Goal: Find specific page/section: Find specific page/section

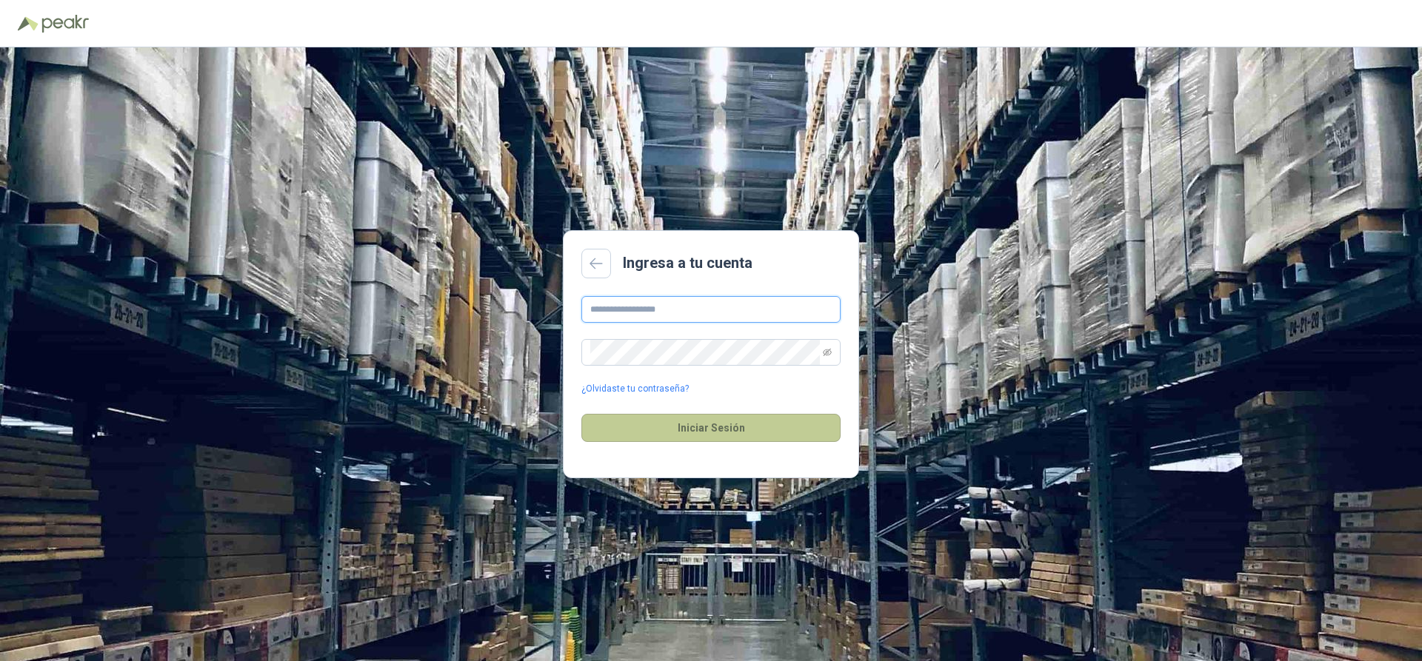
type input "**********"
click at [686, 424] on button "Iniciar Sesión" at bounding box center [710, 428] width 259 height 28
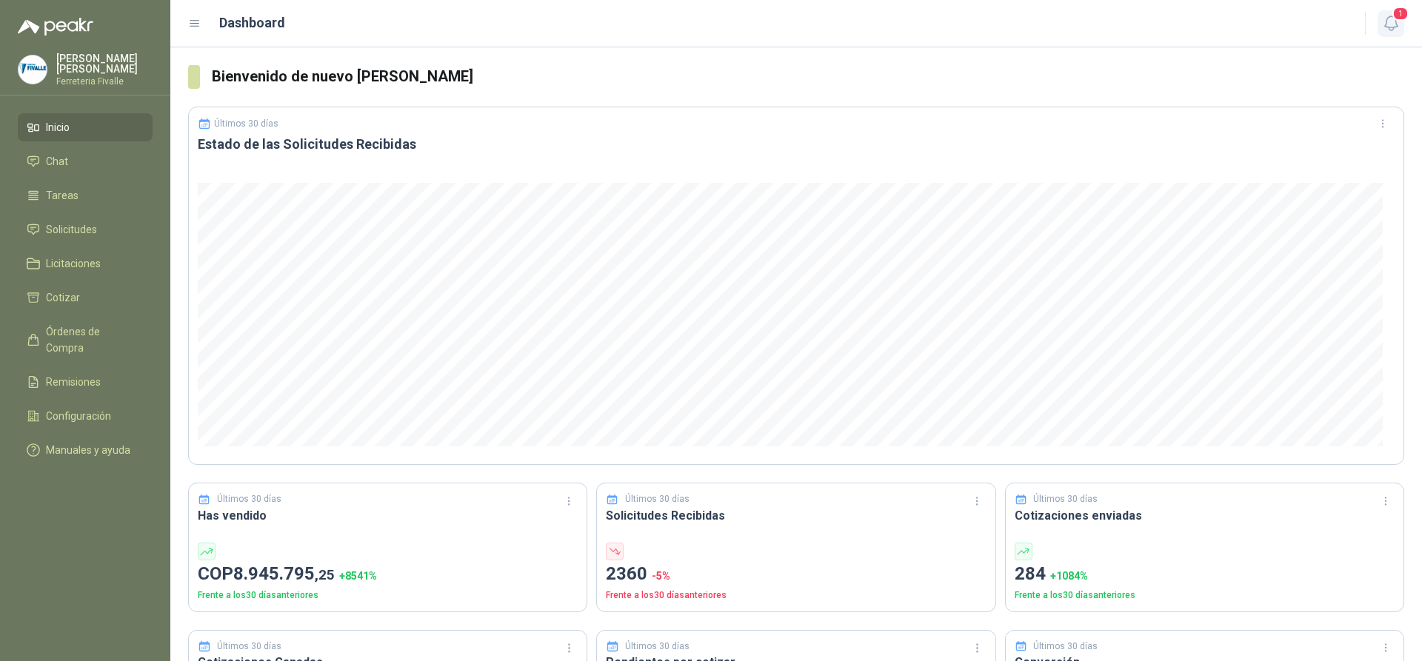
click at [1395, 16] on span "1" at bounding box center [1400, 14] width 16 height 14
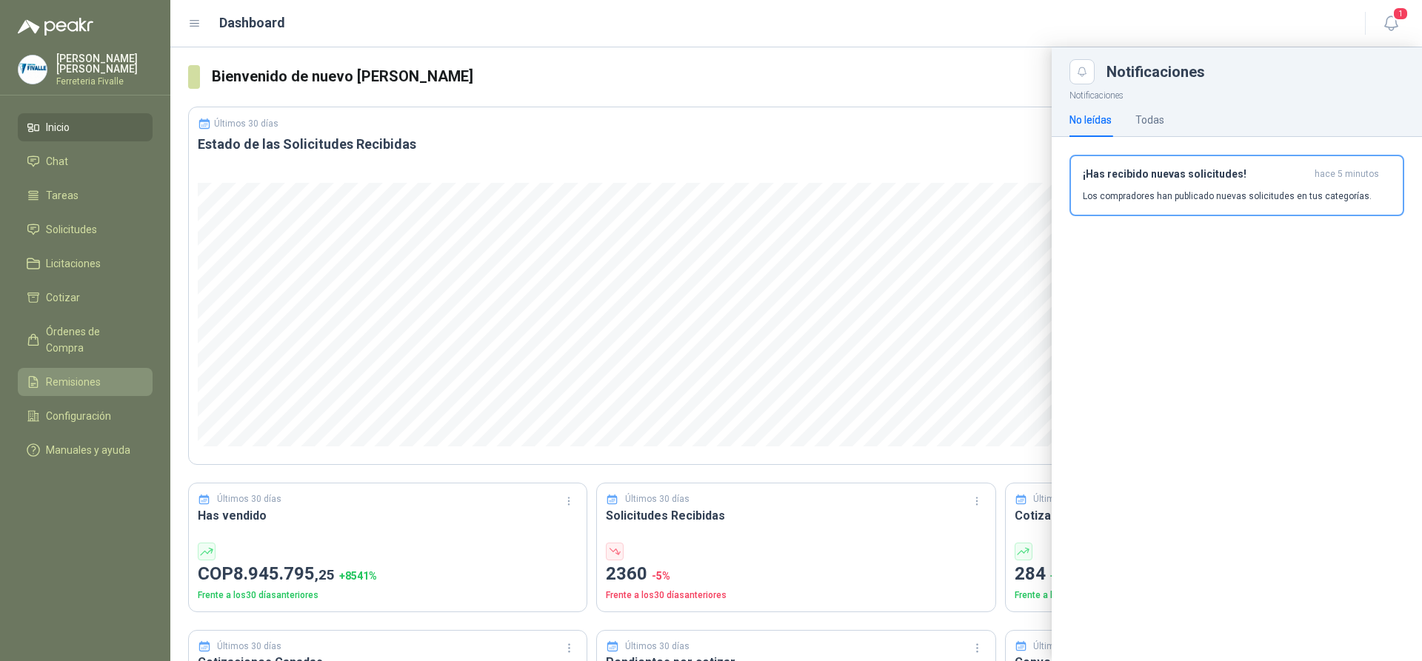
click at [107, 374] on li "Remisiones" at bounding box center [85, 382] width 117 height 16
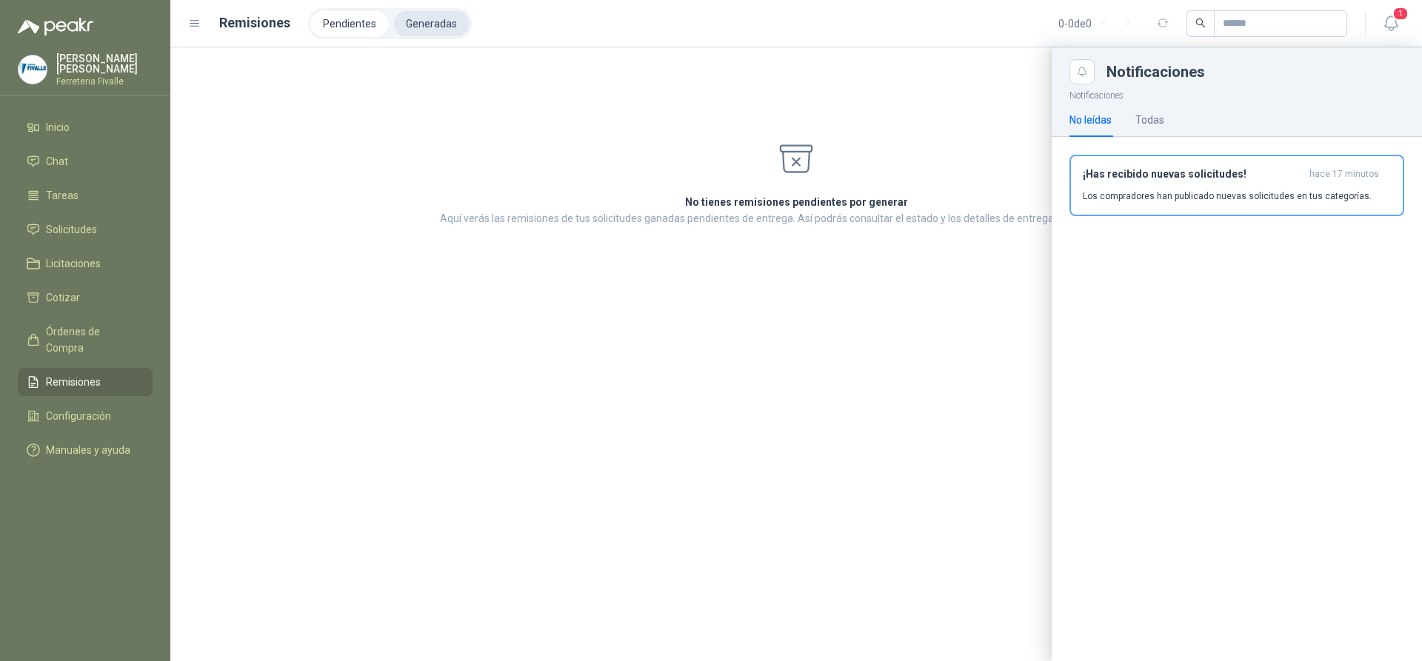
click at [421, 20] on li "Generadas" at bounding box center [431, 23] width 75 height 25
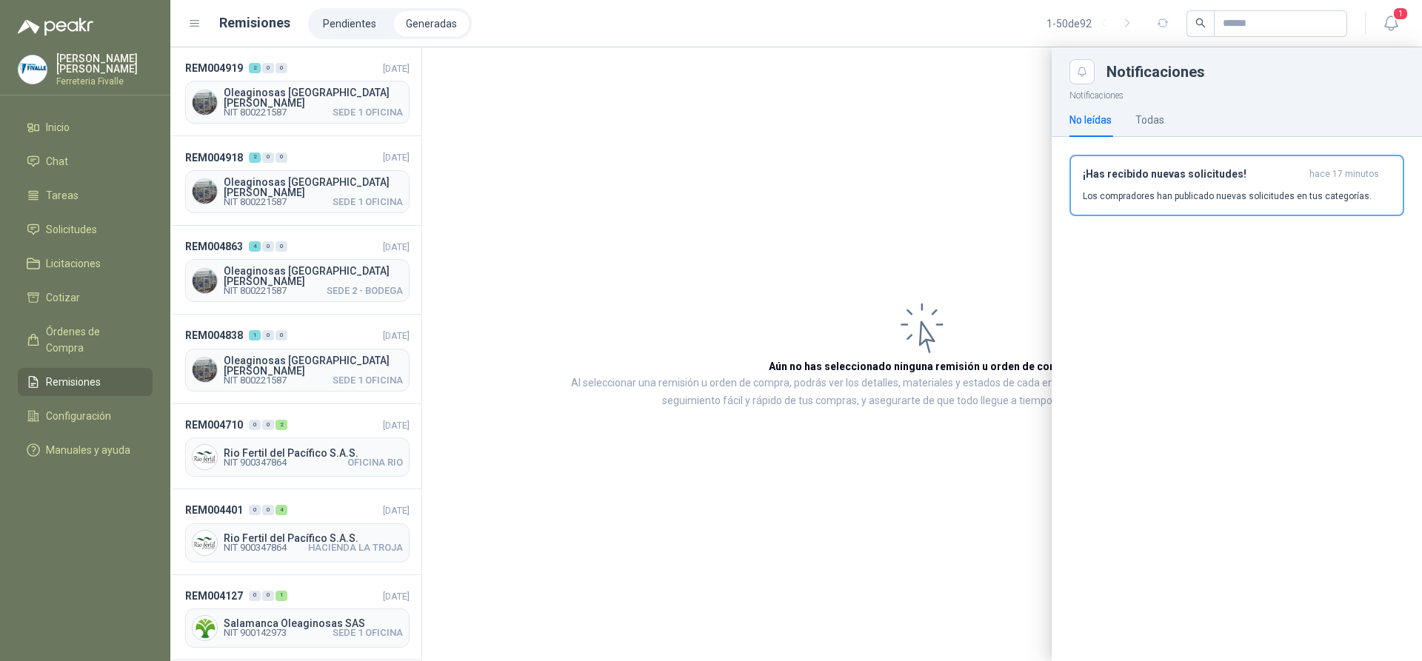
click at [299, 163] on div at bounding box center [796, 354] width 1252 height 614
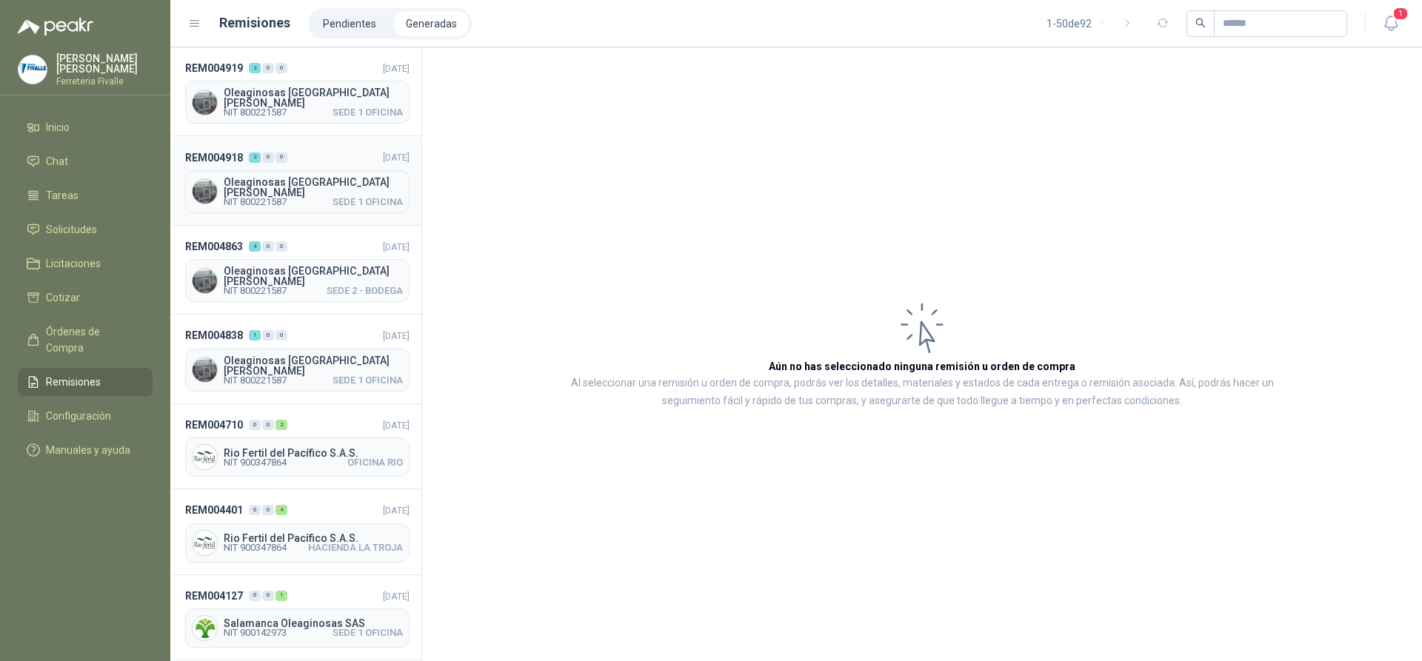
click at [306, 152] on header "REM004918 2 0 0 [DATE]" at bounding box center [297, 157] width 224 height 16
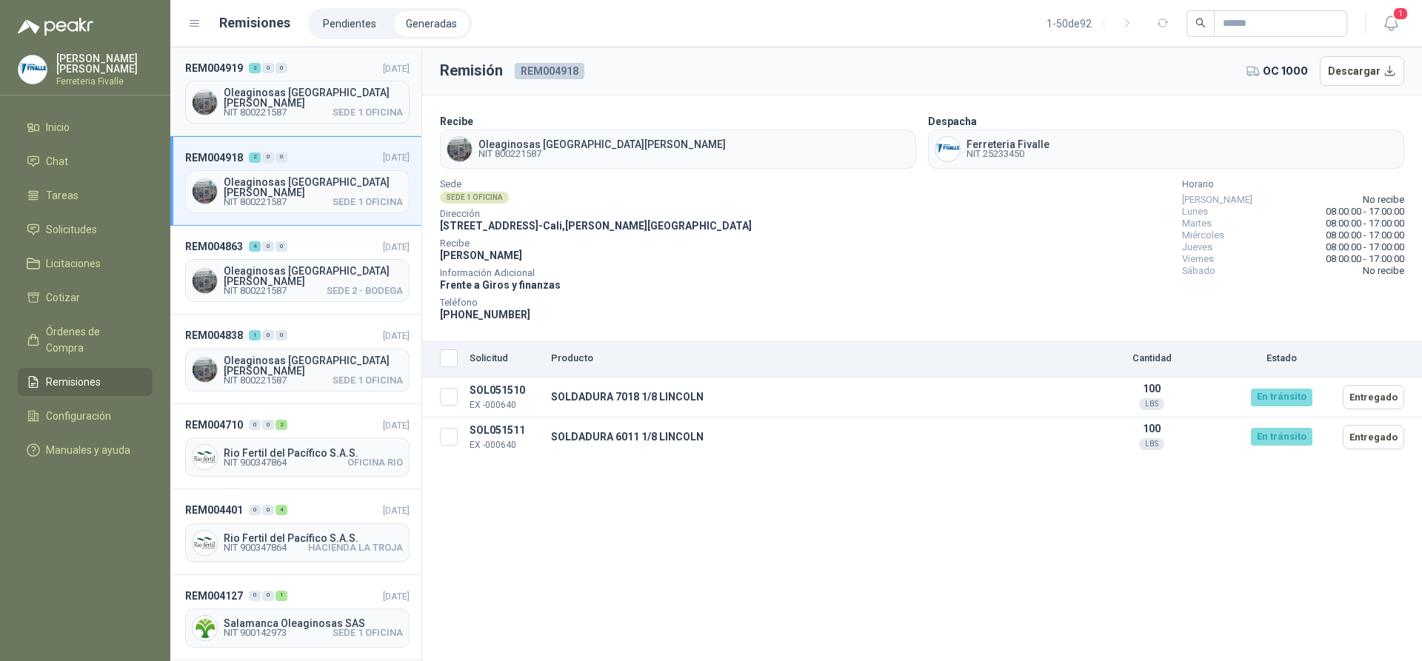
click at [318, 75] on header "REM004919 2 0 0 [DATE]" at bounding box center [297, 68] width 224 height 16
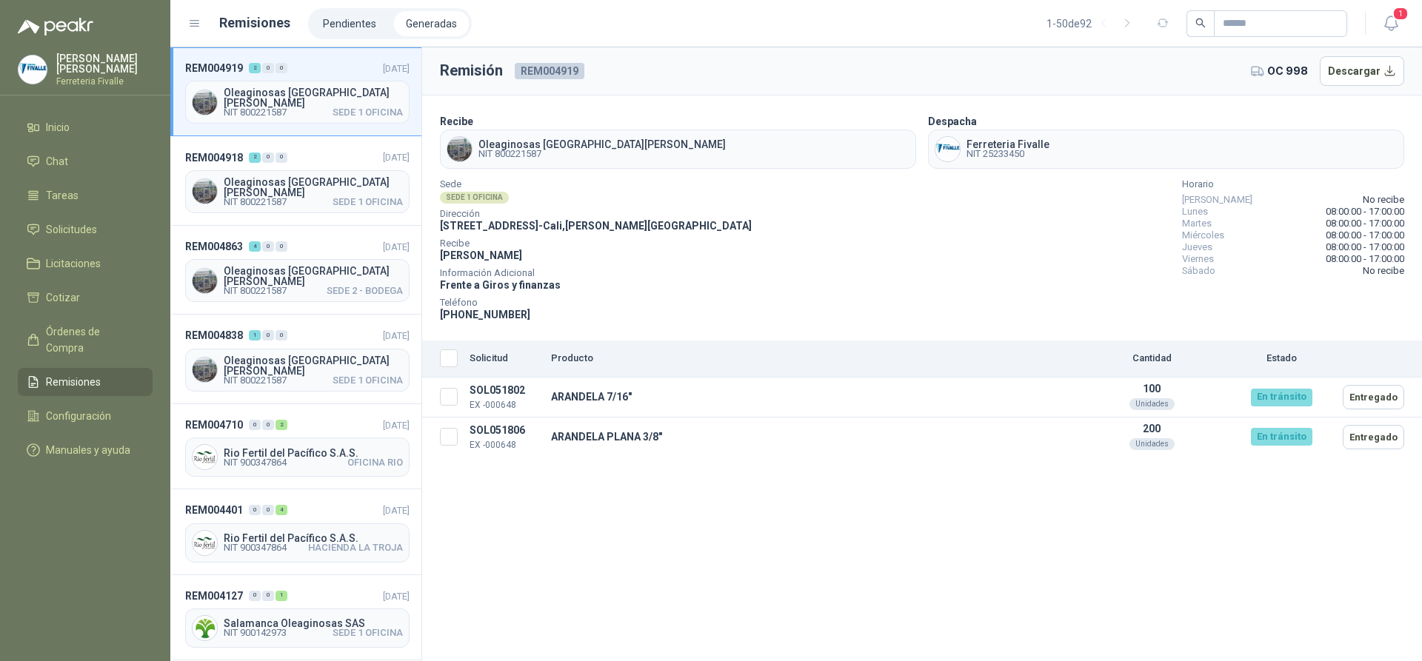
click at [318, 75] on header "REM004919 2 0 0 [DATE]" at bounding box center [297, 68] width 224 height 16
click at [277, 170] on div "Oleaginosas [GEOGRAPHIC_DATA][PERSON_NAME] NIT 800221587 SEDE 1 OFICINA" at bounding box center [297, 191] width 224 height 43
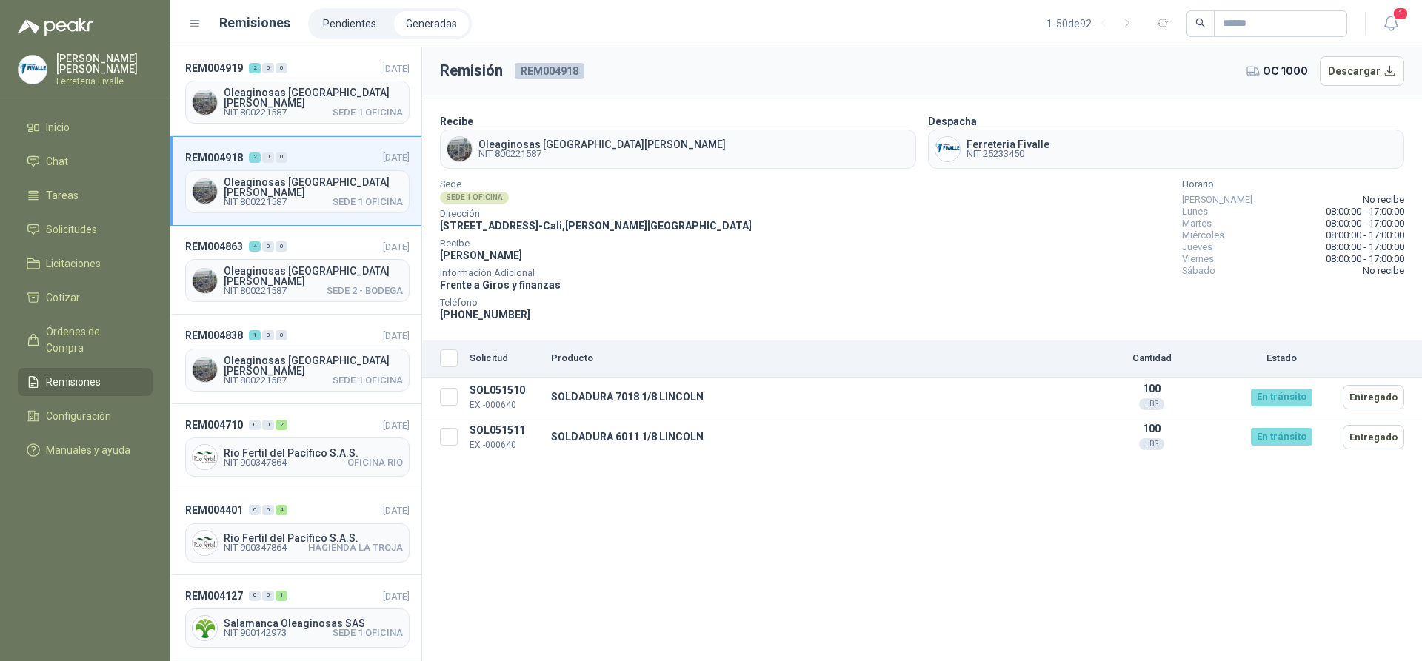
click at [277, 170] on div "Oleaginosas [GEOGRAPHIC_DATA][PERSON_NAME] NIT 800221587 SEDE 1 OFICINA" at bounding box center [297, 191] width 224 height 43
click at [76, 238] on span "Solicitudes" at bounding box center [71, 229] width 51 height 16
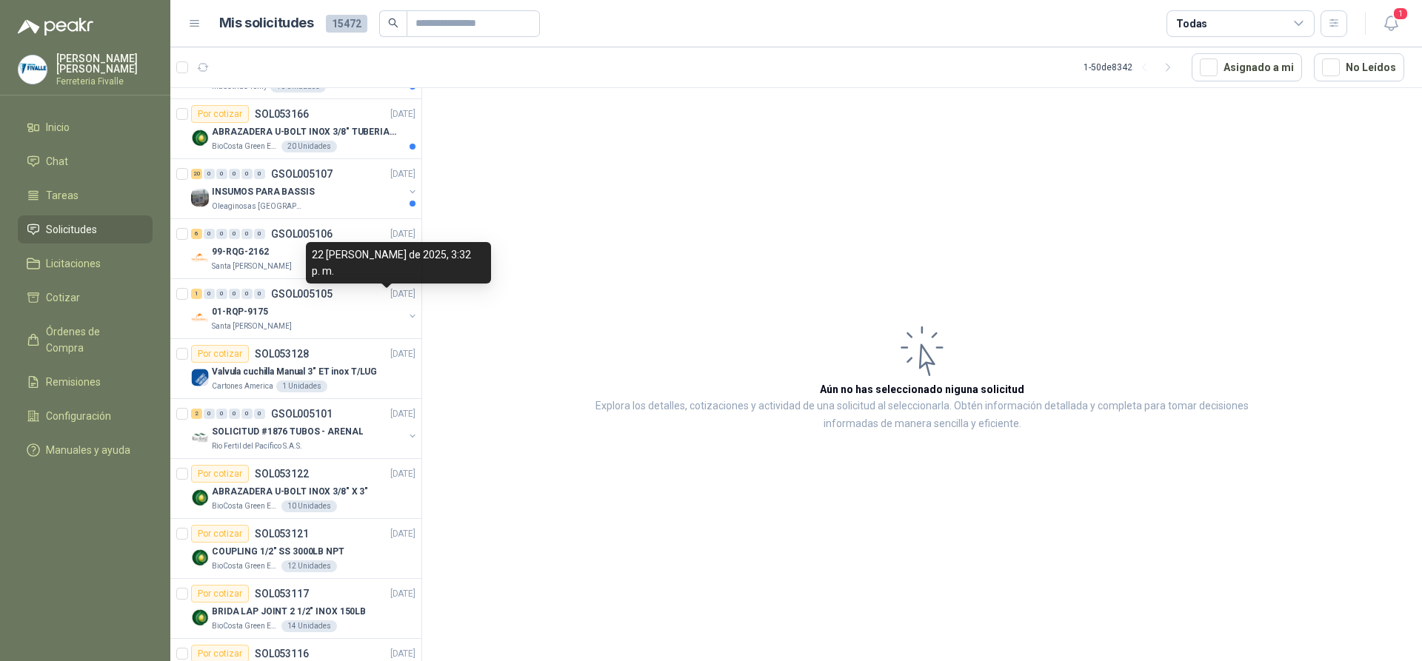
scroll to position [815, 0]
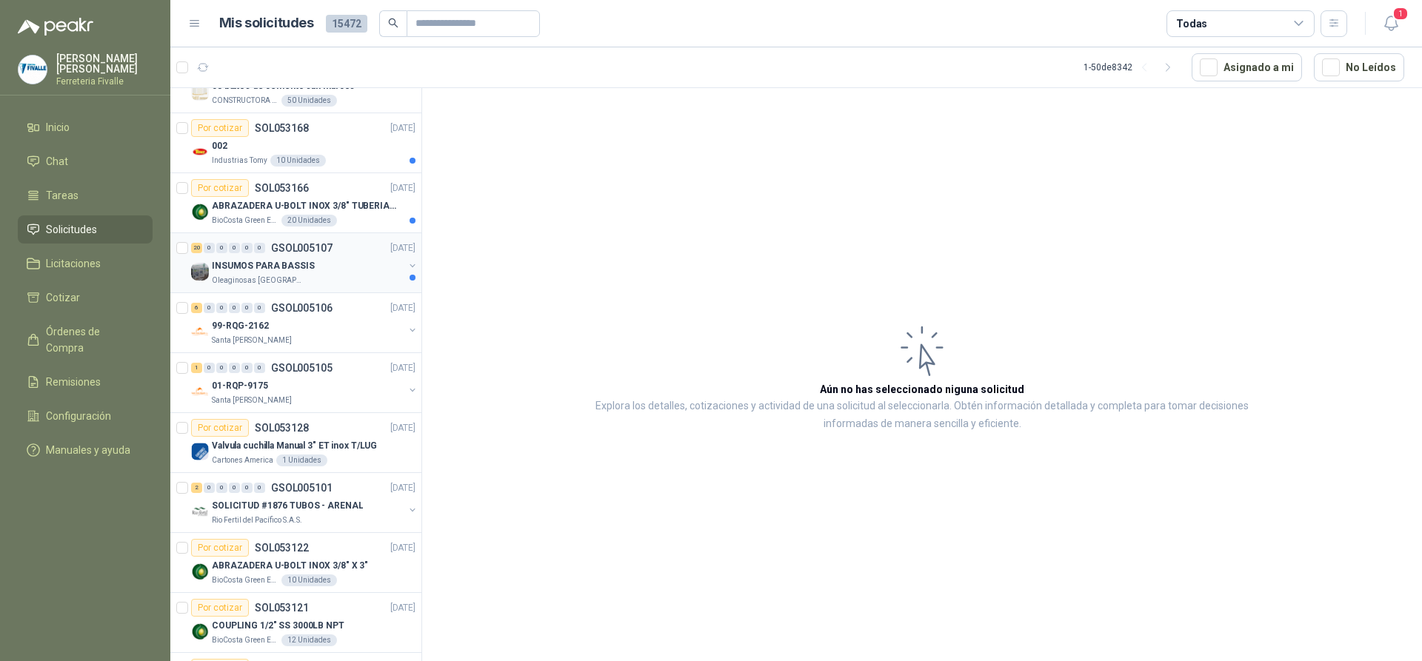
click at [323, 273] on div "INSUMOS PARA BASSIS" at bounding box center [308, 266] width 192 height 18
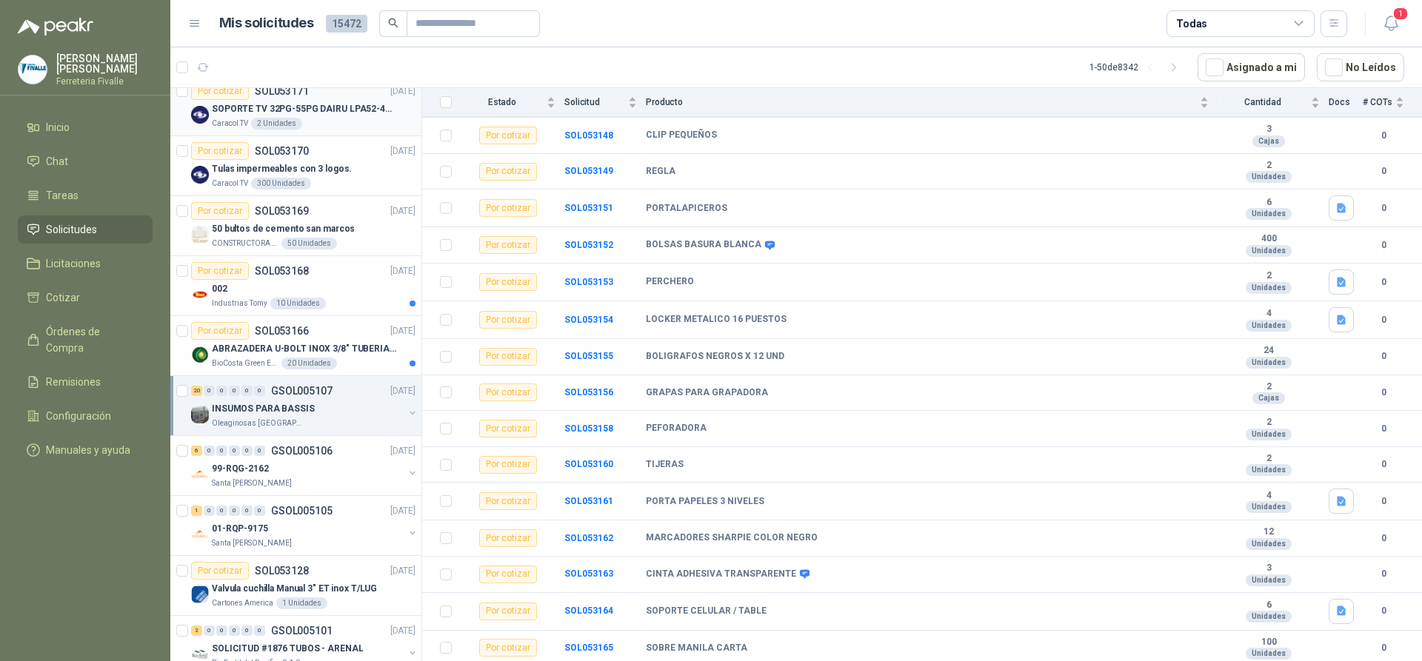
scroll to position [518, 0]
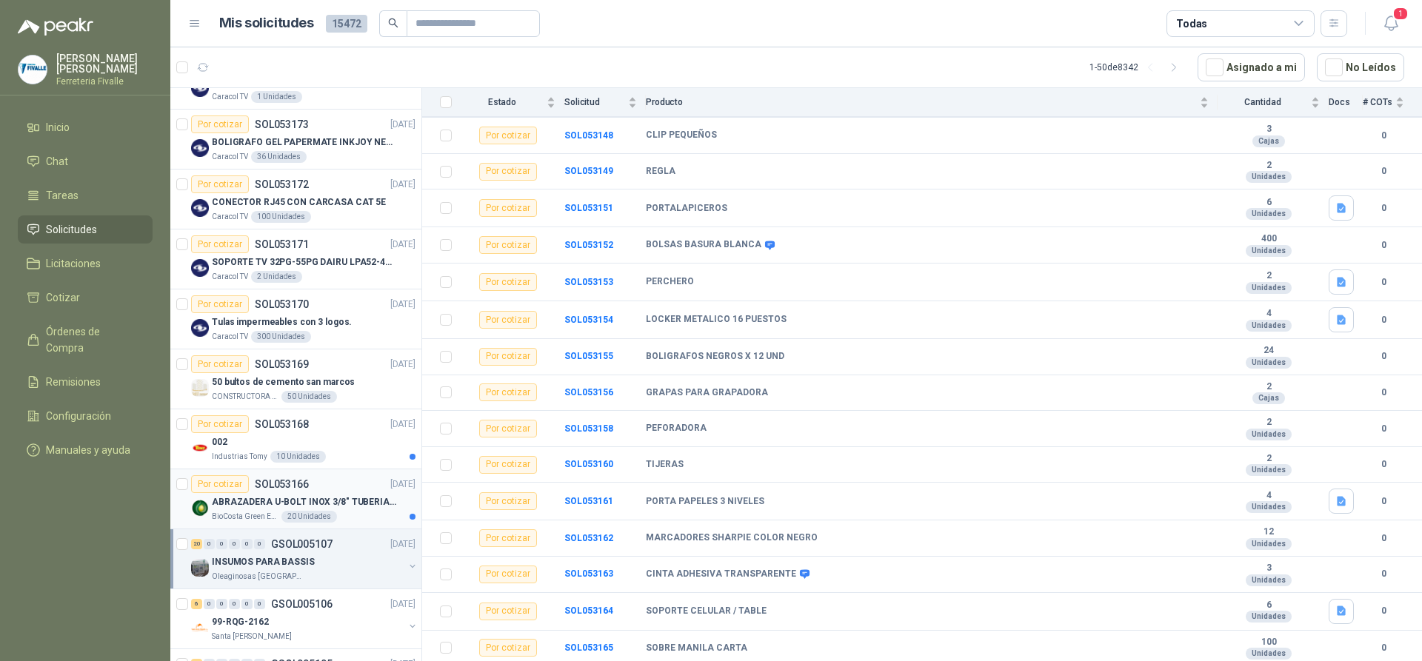
click at [361, 502] on p "ABRAZADERA U-BOLT INOX 3/8" TUBERIA 4"" at bounding box center [304, 503] width 184 height 14
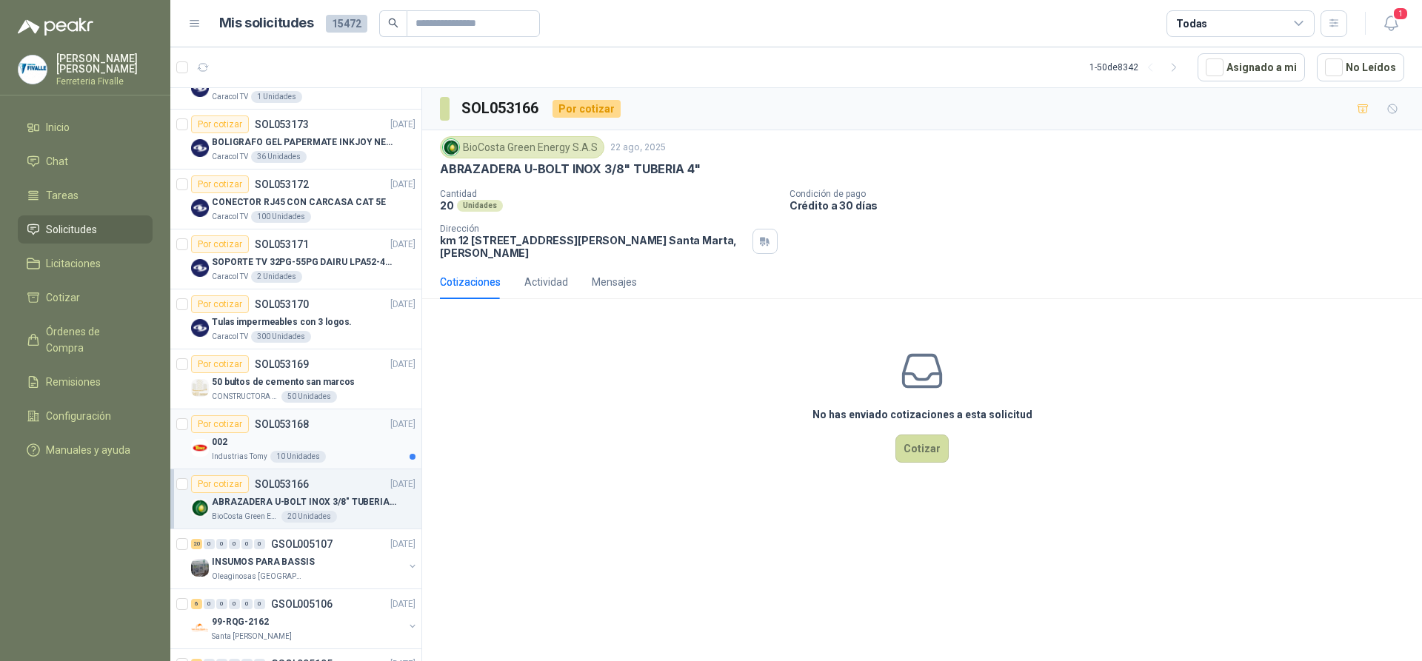
click at [370, 452] on div "Industrias Tomy 10 Unidades" at bounding box center [314, 457] width 204 height 12
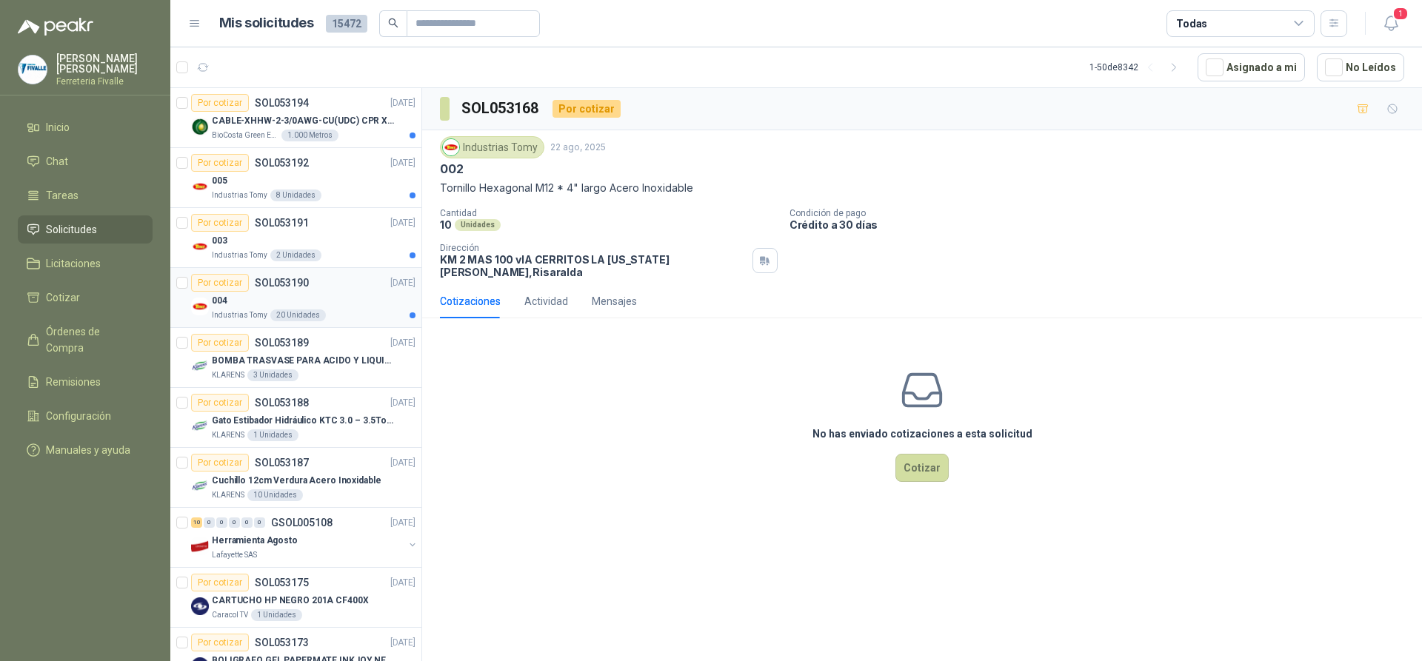
click at [321, 290] on div "Por cotizar SOL053190 [DATE]" at bounding box center [303, 283] width 224 height 18
click at [309, 245] on div "003" at bounding box center [314, 241] width 204 height 18
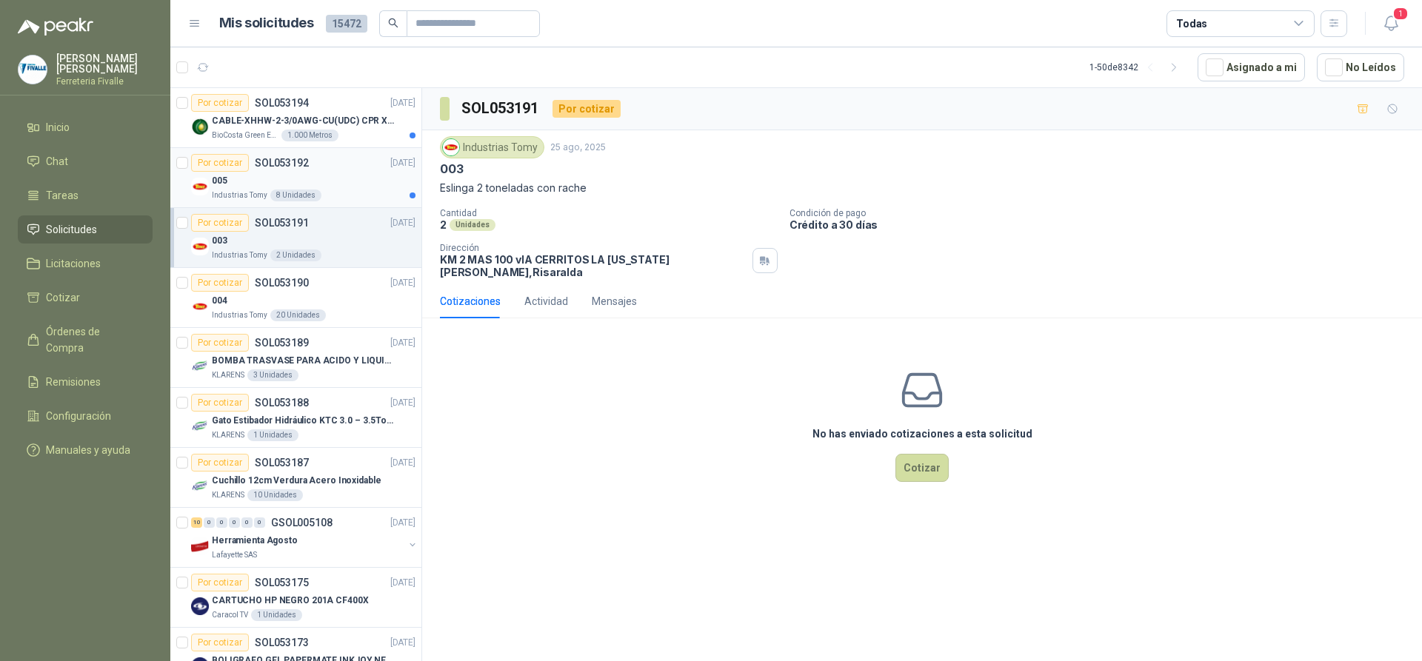
drag, startPoint x: 330, startPoint y: 194, endPoint x: 339, endPoint y: 190, distance: 9.6
click at [333, 193] on div "Industrias Tomy 8 Unidades" at bounding box center [314, 196] width 204 height 12
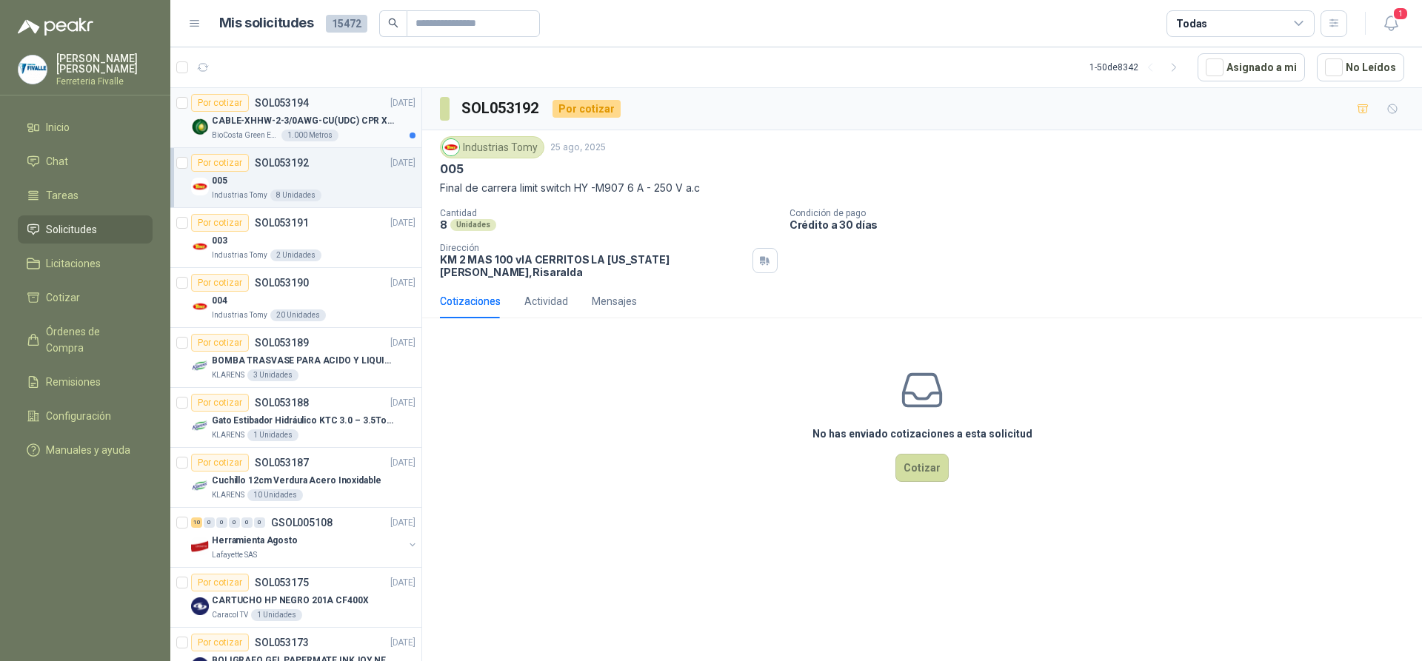
click at [335, 124] on p "CABLE-XHHW-2-3/0AWG-CU(UDC) CPR XLPE FR" at bounding box center [304, 121] width 184 height 14
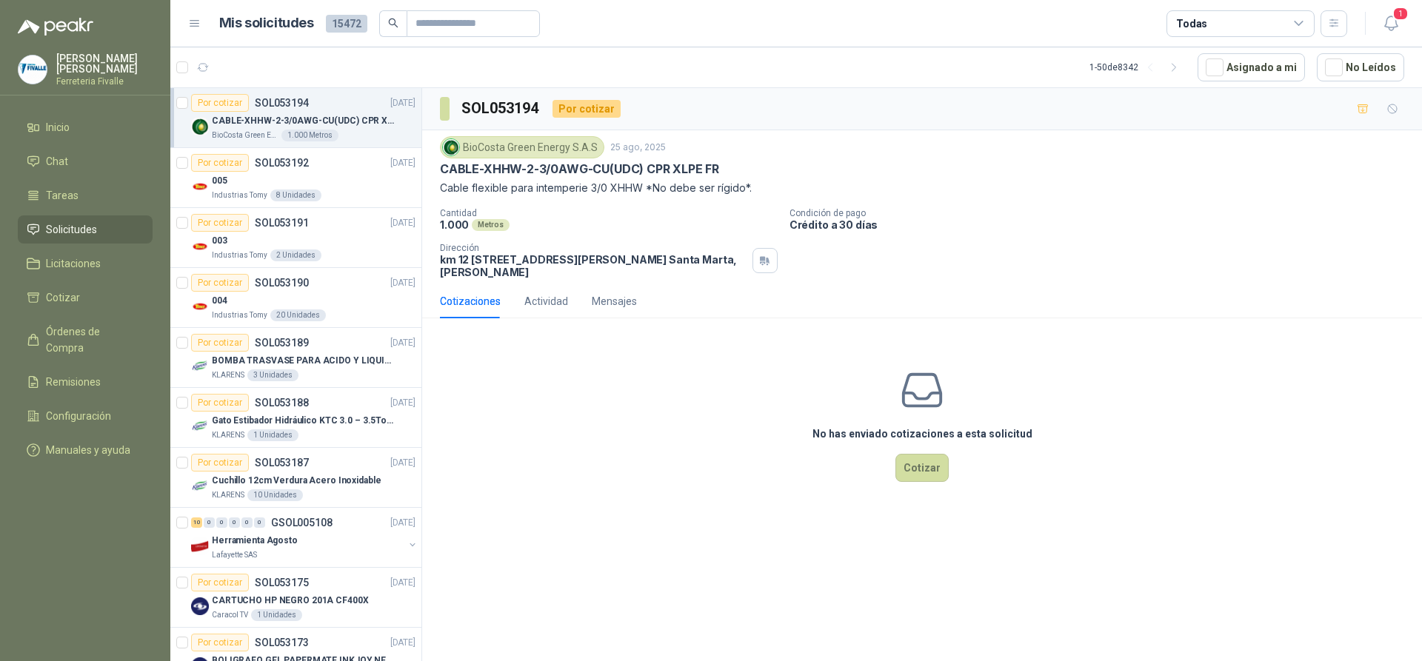
click at [110, 238] on li "Solicitudes" at bounding box center [85, 229] width 117 height 16
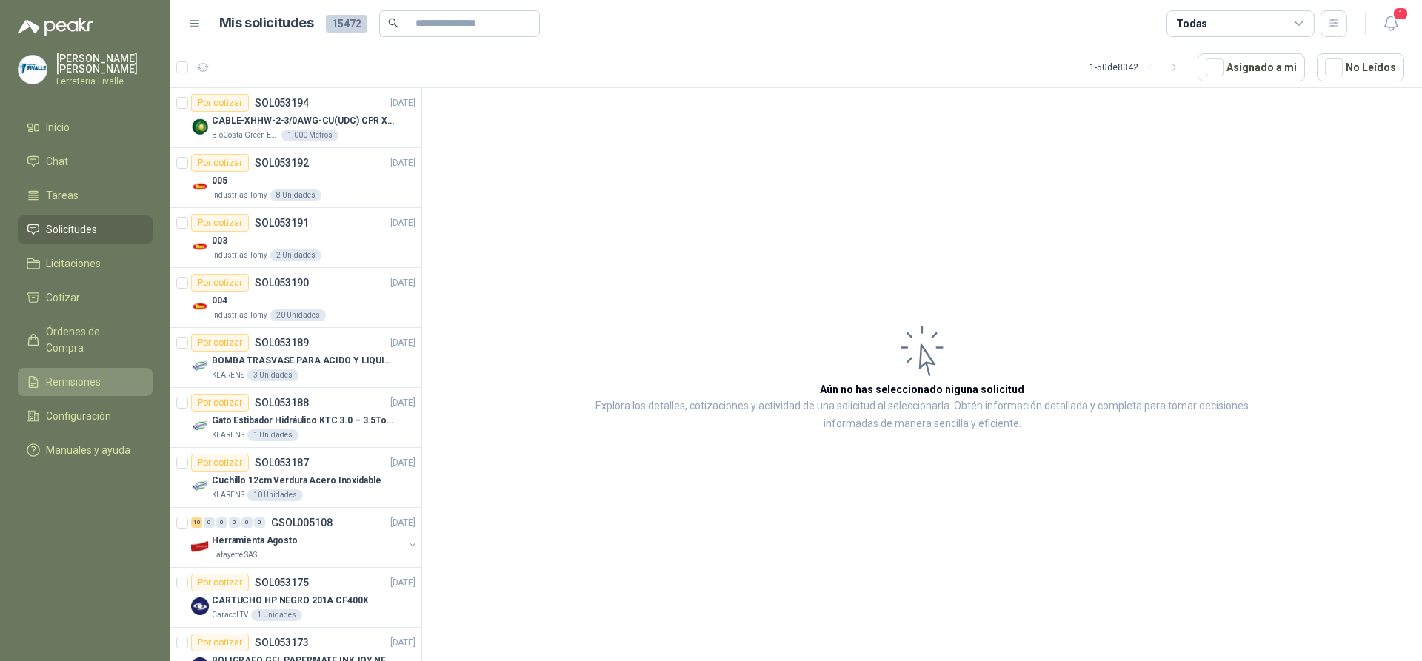
click at [84, 374] on span "Remisiones" at bounding box center [73, 382] width 55 height 16
